Goal: Task Accomplishment & Management: Manage account settings

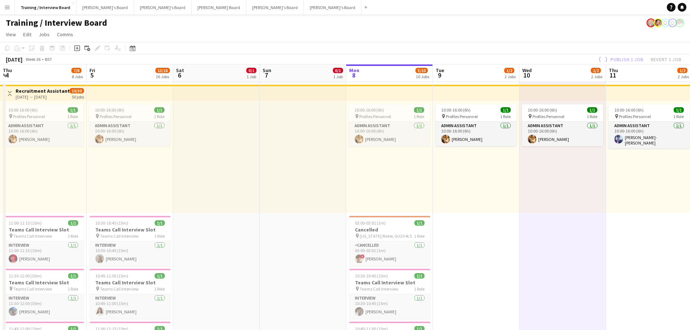
scroll to position [0, 172]
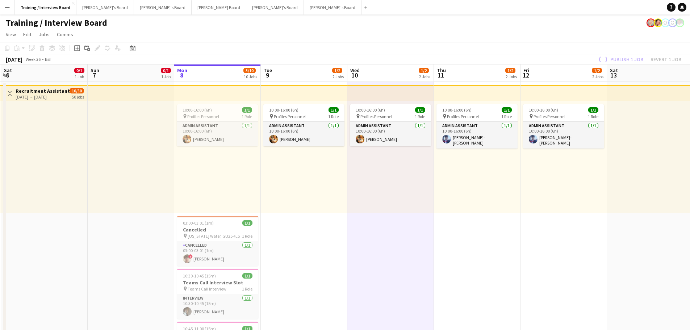
click at [5, 4] on button "Menu" at bounding box center [7, 7] width 14 height 14
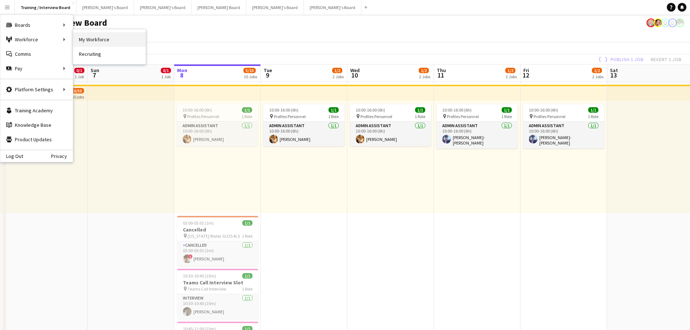
click at [95, 37] on link "My Workforce" at bounding box center [109, 39] width 72 height 14
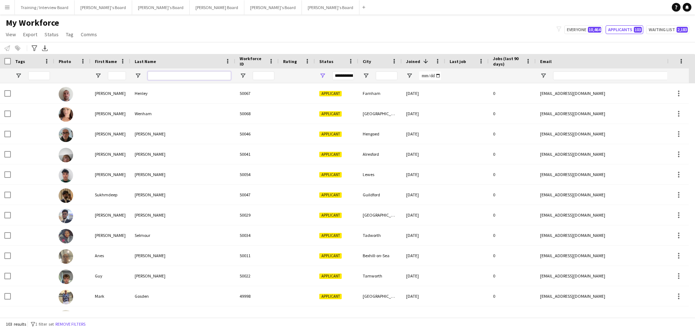
click at [163, 76] on input "Last Name Filter Input" at bounding box center [189, 75] width 83 height 9
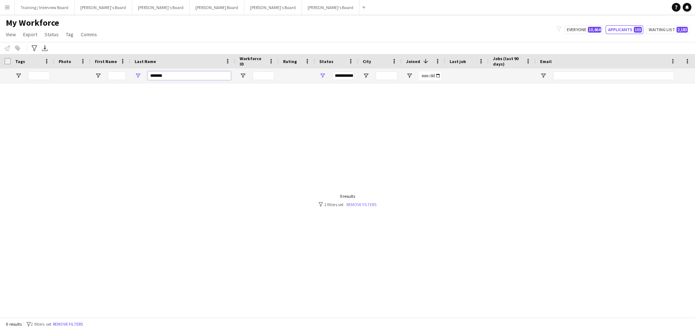
type input "*******"
click at [369, 207] on div "Workforce Details Photo First Name" at bounding box center [347, 185] width 695 height 263
click at [369, 205] on link "Remove filters" at bounding box center [362, 204] width 30 height 5
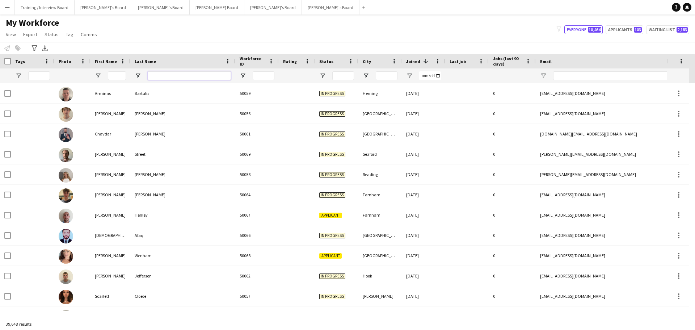
click at [181, 72] on input "Last Name Filter Input" at bounding box center [189, 75] width 83 height 9
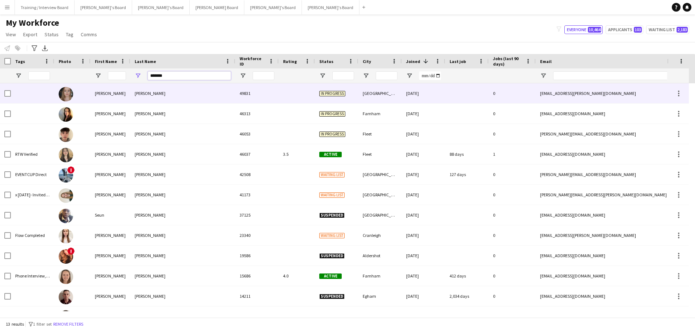
type input "*******"
click at [242, 84] on div "49831" at bounding box center [256, 93] width 43 height 20
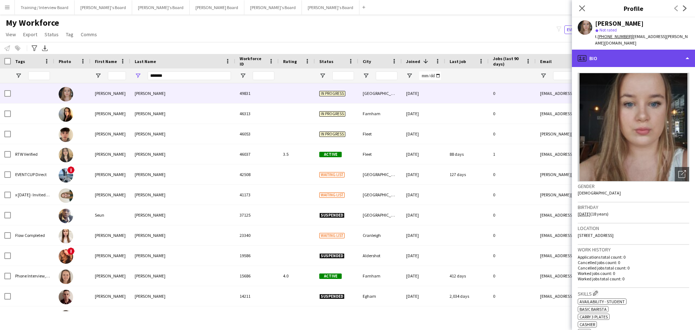
click at [636, 52] on div "profile Bio" at bounding box center [633, 58] width 123 height 17
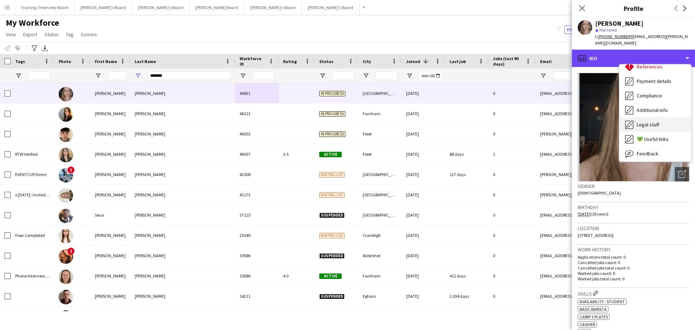
scroll to position [97, 0]
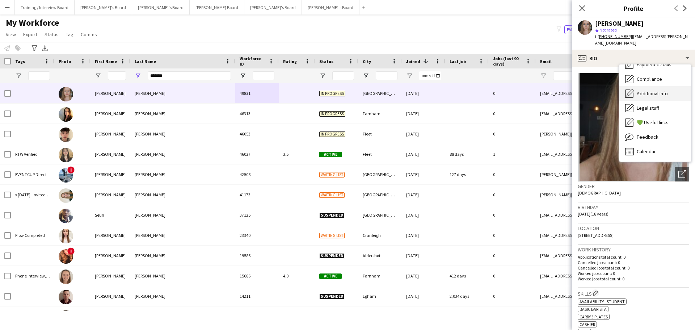
click at [658, 90] on span "Additional info" at bounding box center [652, 93] width 31 height 7
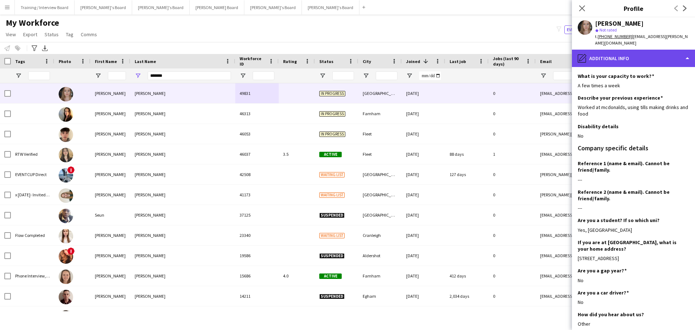
click at [642, 50] on div "pencil4 Additional info" at bounding box center [633, 58] width 123 height 17
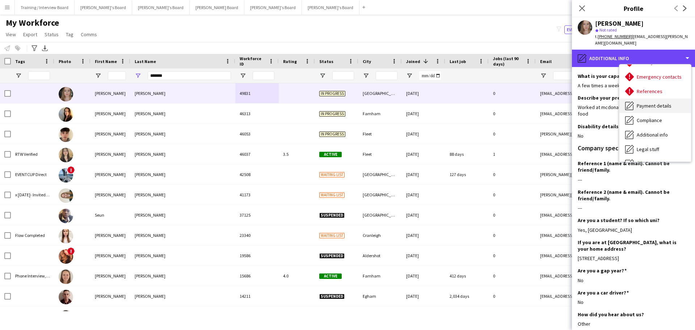
scroll to position [72, 0]
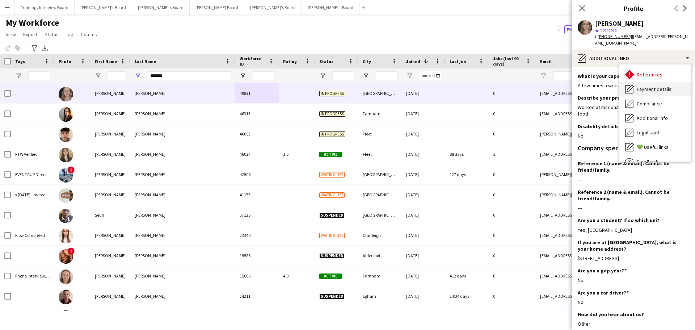
click at [659, 86] on div "Payment details Payment details" at bounding box center [656, 89] width 72 height 14
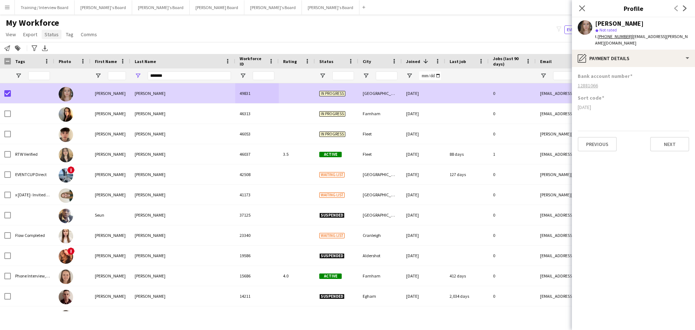
click at [47, 34] on span "Status" at bounding box center [52, 34] width 14 height 7
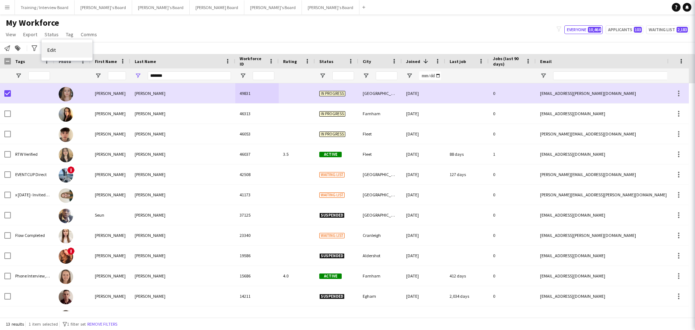
click at [60, 55] on link "Edit" at bounding box center [67, 49] width 51 height 15
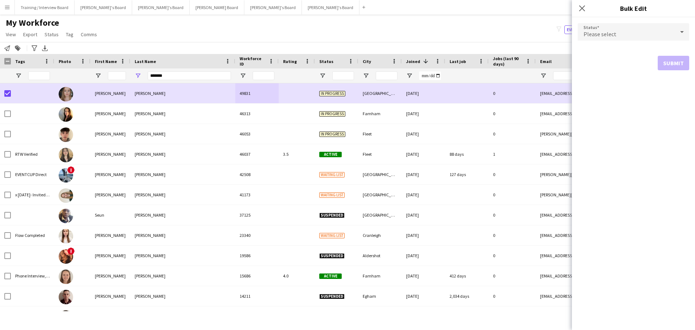
click at [619, 34] on div "Please select" at bounding box center [626, 31] width 97 height 17
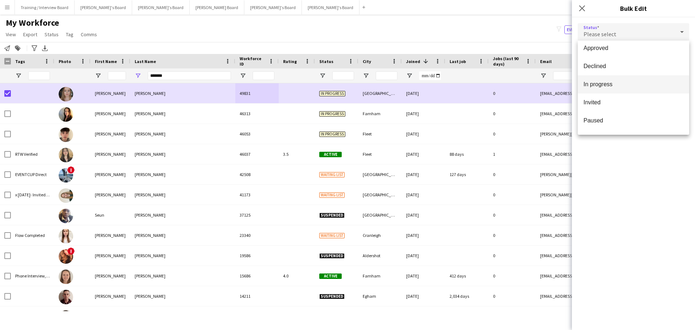
scroll to position [75, 0]
click at [623, 121] on span "Waiting list" at bounding box center [634, 122] width 100 height 7
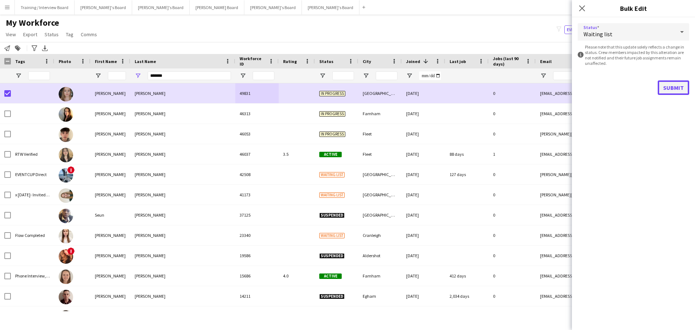
click at [680, 85] on button "Submit" at bounding box center [674, 87] width 32 height 14
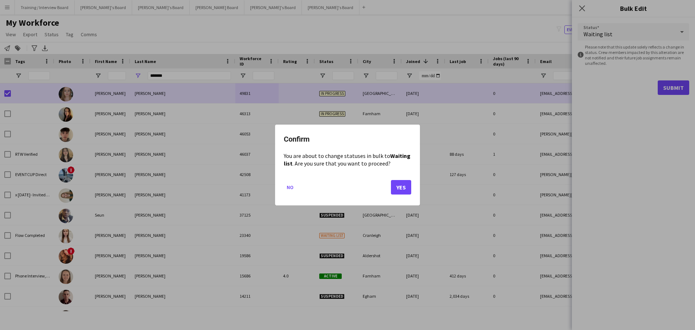
click at [402, 195] on mat-dialog-actions "No Yes" at bounding box center [347, 190] width 127 height 31
click at [405, 191] on button "Yes" at bounding box center [401, 187] width 20 height 14
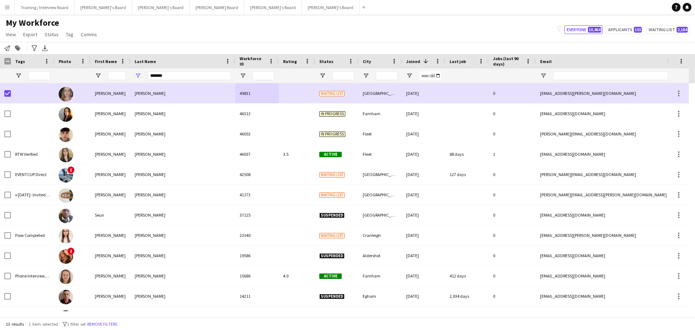
click at [472, 16] on main "My Workforce View Views Default view Compliance RTW Checks [GEOGRAPHIC_DATA] Se…" at bounding box center [347, 167] width 695 height 306
